Goal: Task Accomplishment & Management: Manage account settings

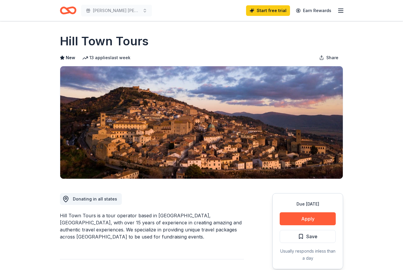
click at [337, 7] on icon "button" at bounding box center [340, 10] width 7 height 7
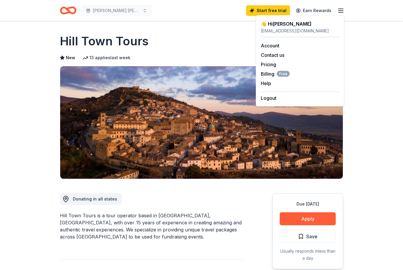
click at [284, 27] on div "caseyrobinson.mmhf@gmail.com" at bounding box center [300, 30] width 78 height 7
click at [276, 44] on link "Account" at bounding box center [270, 46] width 19 height 6
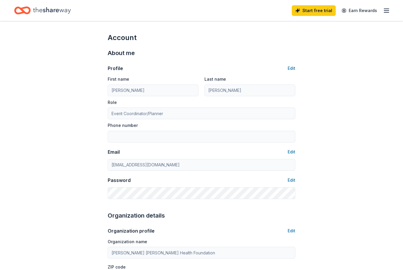
click at [22, 12] on icon "Home" at bounding box center [19, 10] width 9 height 6
click at [33, 12] on div "Home" at bounding box center [42, 11] width 57 height 14
click at [389, 11] on line "button" at bounding box center [386, 11] width 5 height 0
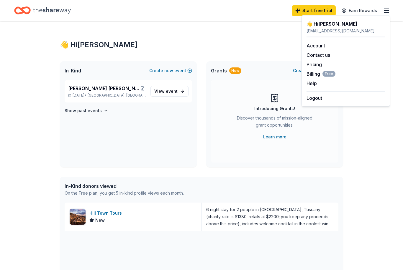
click at [23, 130] on div "👋 Hi Casey In-Kind Create new event Margaret Mary Health Foundation Gala Sep 27…" at bounding box center [201, 227] width 403 height 412
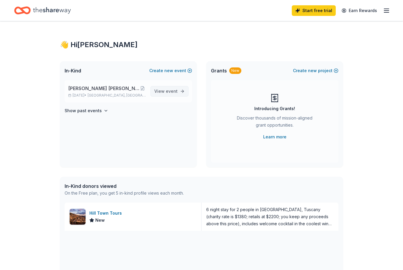
click at [168, 90] on span "event" at bounding box center [172, 91] width 12 height 5
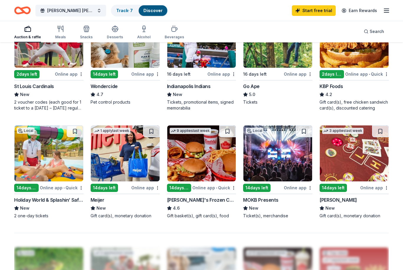
scroll to position [312, 0]
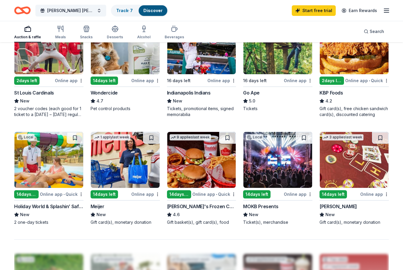
click at [364, 171] on img at bounding box center [354, 160] width 69 height 56
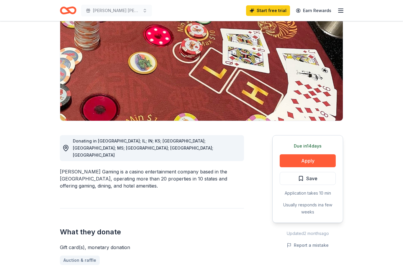
scroll to position [60, 0]
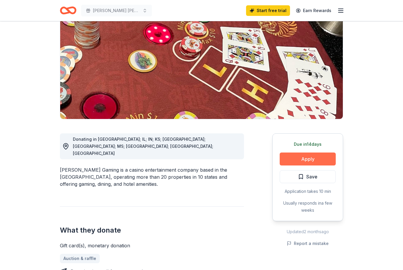
click at [309, 161] on button "Apply" at bounding box center [308, 159] width 56 height 13
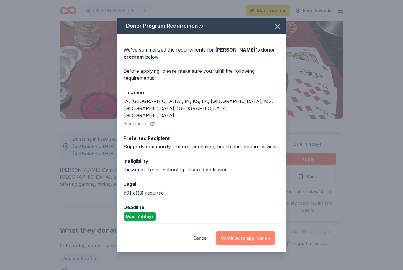
click at [249, 240] on button "Continue to application" at bounding box center [245, 239] width 59 height 14
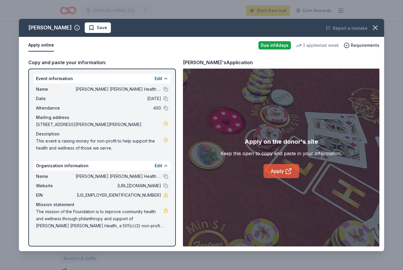
click at [286, 174] on icon at bounding box center [288, 172] width 4 height 4
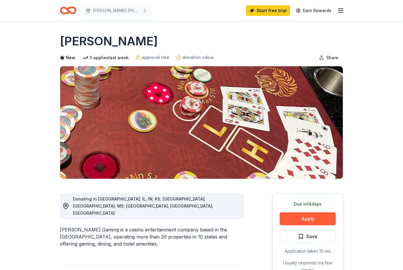
scroll to position [91, 0]
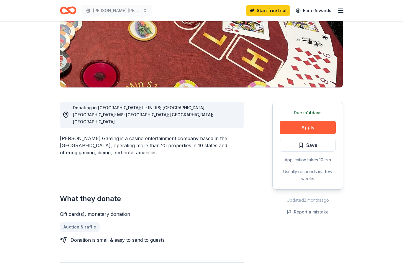
click at [321, 147] on button "Save" at bounding box center [308, 145] width 56 height 13
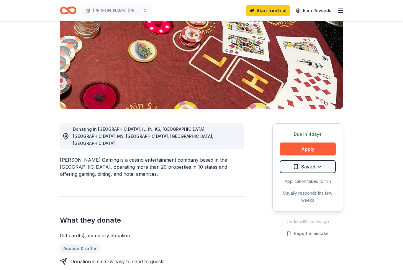
scroll to position [0, 0]
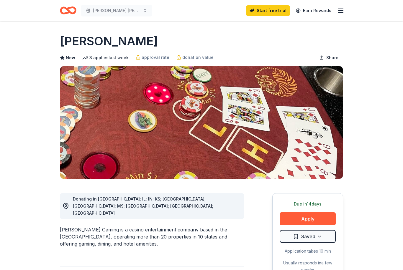
click at [67, 9] on icon "Home" at bounding box center [70, 10] width 9 height 6
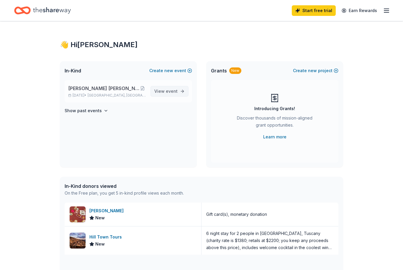
click at [170, 90] on span "event" at bounding box center [172, 91] width 12 height 5
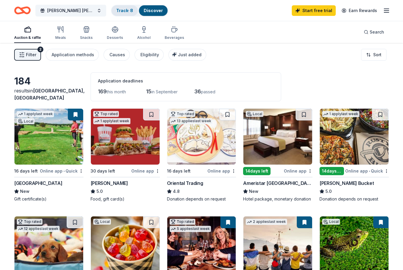
click at [125, 9] on link "Track · 8" at bounding box center [124, 10] width 17 height 5
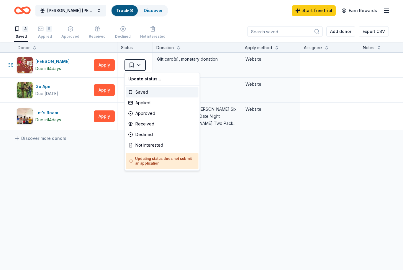
click at [243, 226] on html "10% Margaret Mary Health Foundation Gala Track · 8 Discover Start free trial Ea…" at bounding box center [201, 135] width 403 height 270
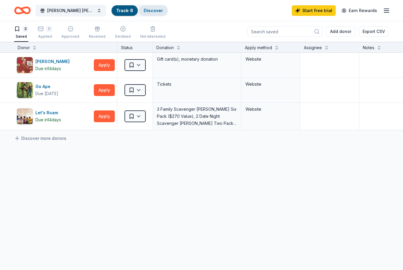
click at [155, 11] on link "Discover" at bounding box center [153, 10] width 19 height 5
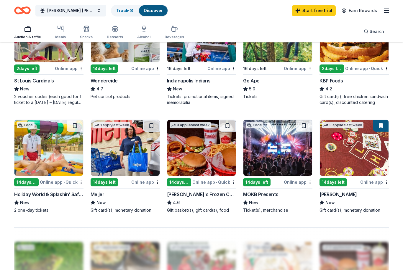
scroll to position [325, 0]
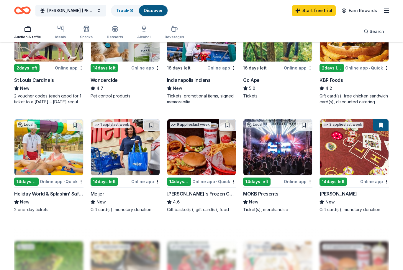
click at [272, 143] on img at bounding box center [277, 147] width 69 height 56
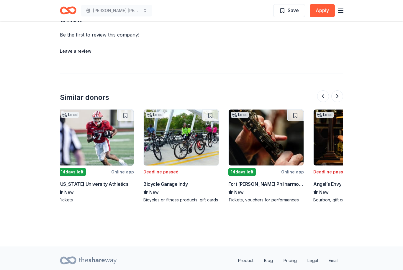
scroll to position [0, 511]
click at [169, 141] on img at bounding box center [180, 138] width 75 height 56
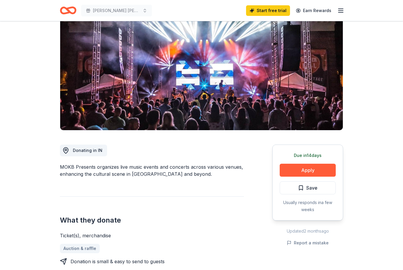
scroll to position [48, 0]
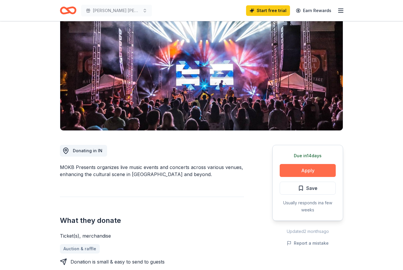
click at [313, 168] on button "Apply" at bounding box center [308, 170] width 56 height 13
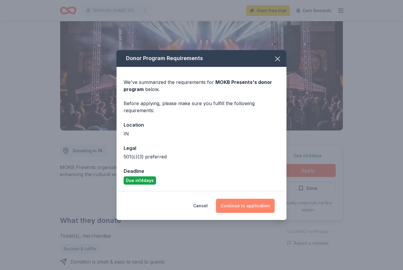
click at [250, 208] on button "Continue to application" at bounding box center [245, 206] width 59 height 14
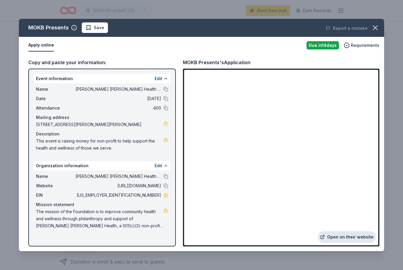
click at [347, 241] on link "Open on their website" at bounding box center [347, 238] width 58 height 12
click at [373, 26] on icon "button" at bounding box center [375, 28] width 4 height 4
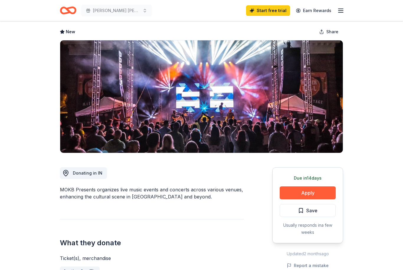
scroll to position [0, 0]
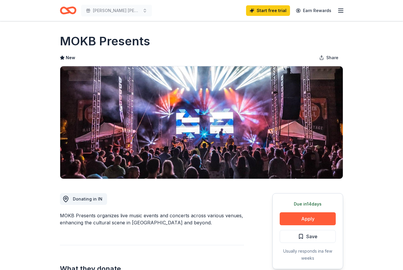
click at [74, 9] on icon "Home" at bounding box center [68, 11] width 17 height 14
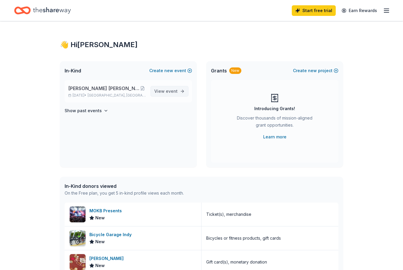
click at [162, 87] on link "View event" at bounding box center [169, 91] width 38 height 11
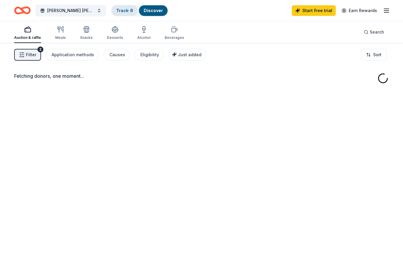
click at [120, 11] on link "Track · 8" at bounding box center [124, 10] width 17 height 5
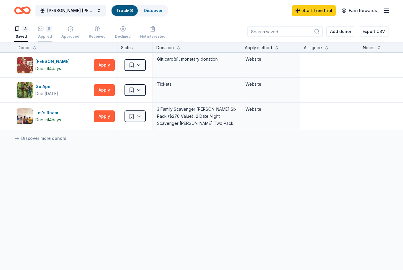
click at [50, 32] on div "5 Applied" at bounding box center [45, 32] width 14 height 13
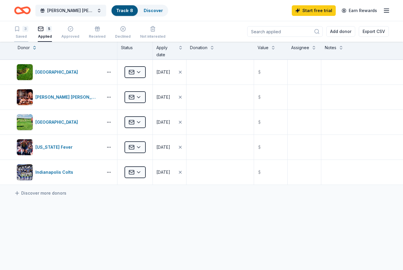
click at [19, 32] on icon "button" at bounding box center [17, 29] width 6 height 6
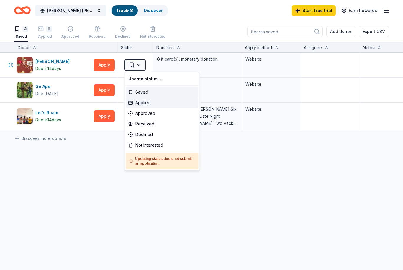
click at [144, 103] on div "Applied" at bounding box center [162, 103] width 73 height 11
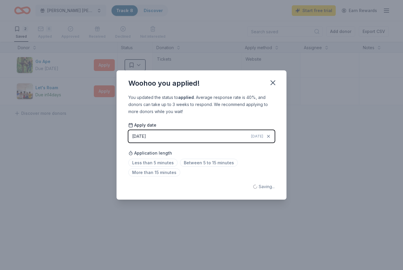
click at [135, 104] on div "You updated the status to applied . Average response rate is 40%, and donors ca…" at bounding box center [201, 104] width 146 height 21
click at [270, 189] on div "Saved" at bounding box center [201, 186] width 146 height 7
click at [157, 160] on span "Less than 5 minutes" at bounding box center [152, 163] width 49 height 8
click at [277, 81] on icon "button" at bounding box center [273, 83] width 8 height 8
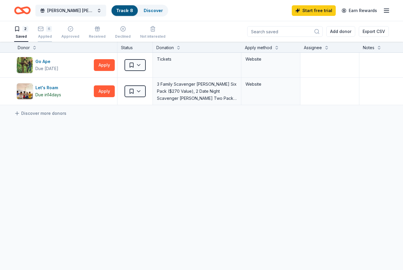
click at [44, 29] on div "6" at bounding box center [45, 26] width 14 height 6
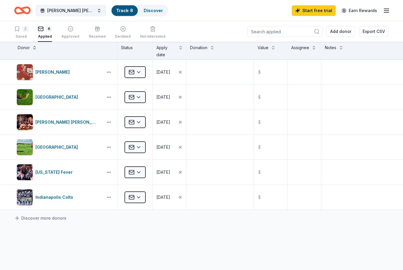
click at [127, 13] on link "Track · 8" at bounding box center [124, 10] width 17 height 5
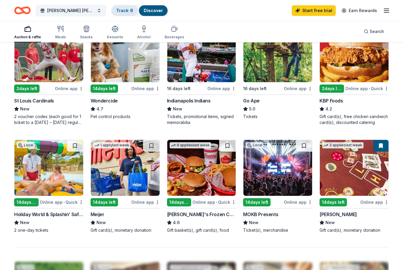
scroll to position [316, 0]
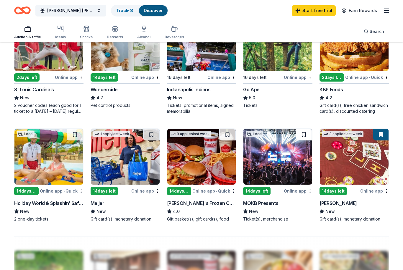
click at [301, 134] on button at bounding box center [304, 135] width 17 height 12
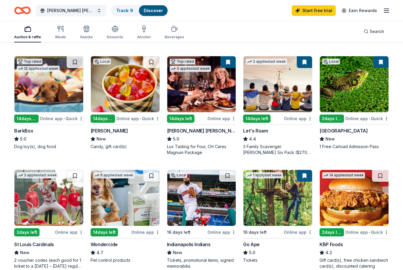
scroll to position [158, 0]
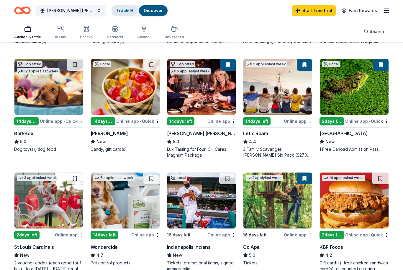
click at [126, 8] on link "Track · 9" at bounding box center [124, 10] width 17 height 5
click at [122, 12] on link "Track · 9" at bounding box center [124, 10] width 17 height 5
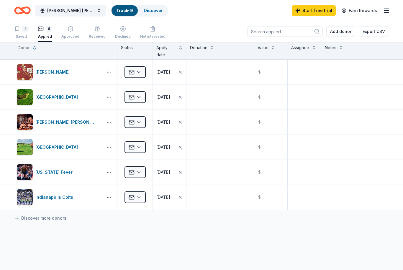
click at [124, 11] on link "Track · 9" at bounding box center [124, 10] width 17 height 5
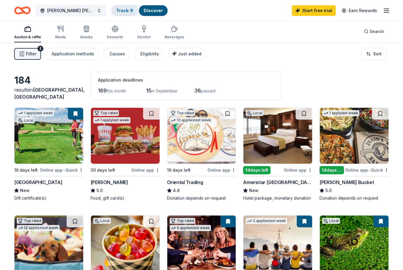
scroll to position [2, 0]
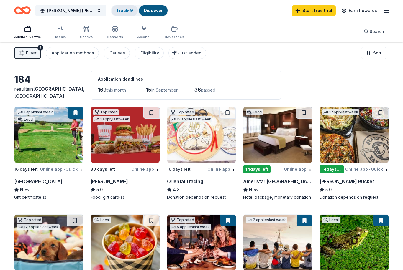
click at [119, 10] on link "Track · 9" at bounding box center [124, 10] width 17 height 5
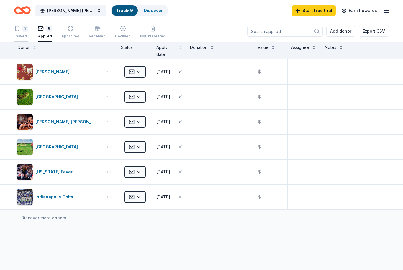
click at [23, 31] on div "3 Saved" at bounding box center [21, 32] width 14 height 13
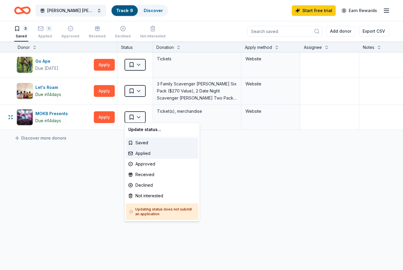
click at [145, 158] on div "Applied" at bounding box center [162, 153] width 73 height 11
click at [145, 154] on div "Applied" at bounding box center [162, 153] width 73 height 11
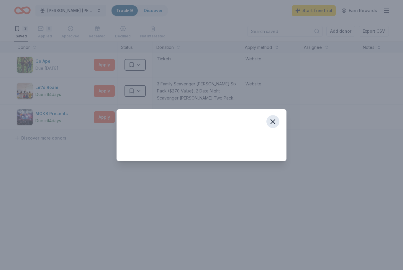
click at [269, 125] on icon "button" at bounding box center [273, 122] width 8 height 8
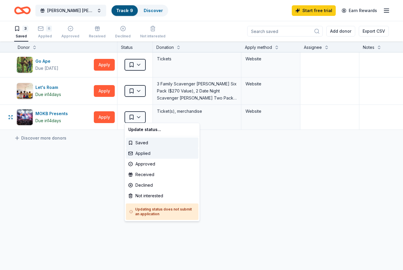
click at [141, 153] on div "Applied" at bounding box center [162, 153] width 73 height 11
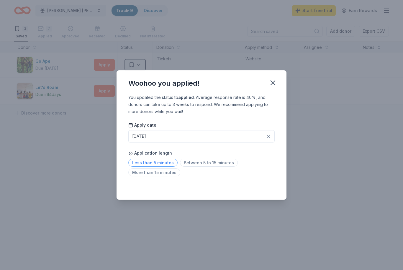
click at [159, 164] on span "Less than 5 minutes" at bounding box center [152, 163] width 49 height 8
click at [272, 83] on icon "button" at bounding box center [273, 83] width 8 height 8
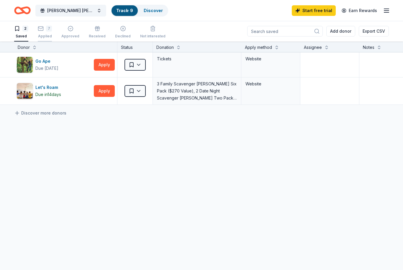
click at [47, 33] on div "7 Applied" at bounding box center [45, 28] width 14 height 13
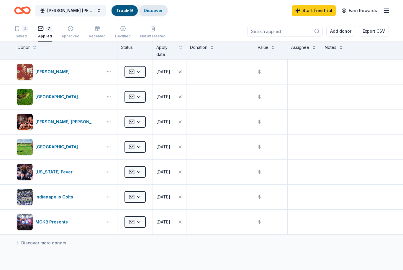
click at [157, 8] on link "Discover" at bounding box center [153, 10] width 19 height 5
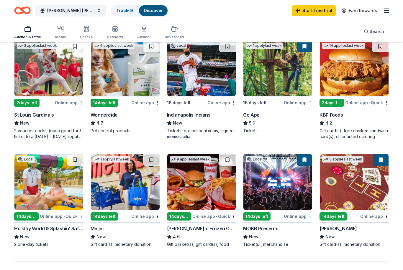
scroll to position [290, 0]
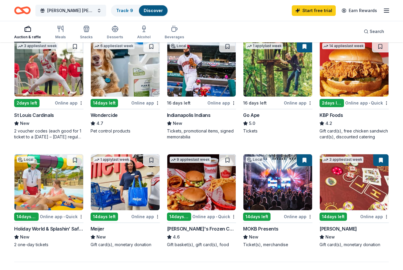
click at [265, 185] on img at bounding box center [277, 183] width 69 height 56
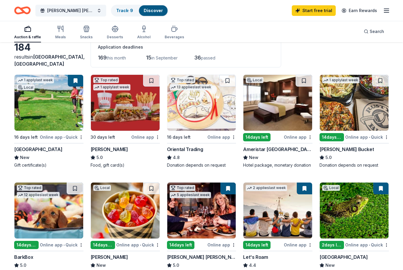
scroll to position [0, 0]
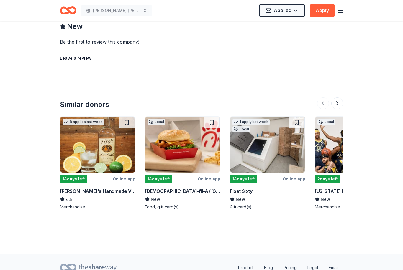
click at [262, 147] on img at bounding box center [267, 145] width 75 height 56
